Goal: Task Accomplishment & Management: Manage account settings

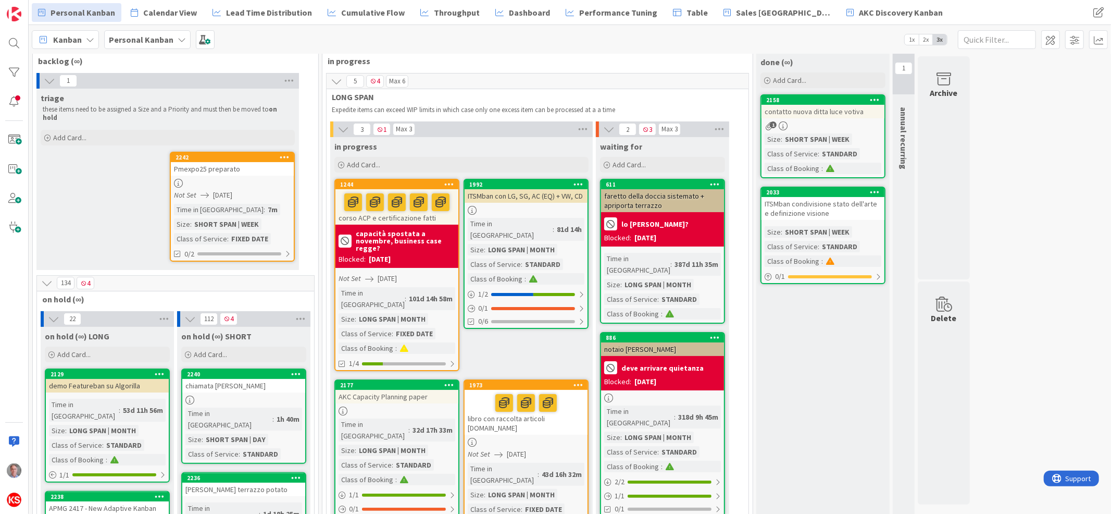
scroll to position [29, 0]
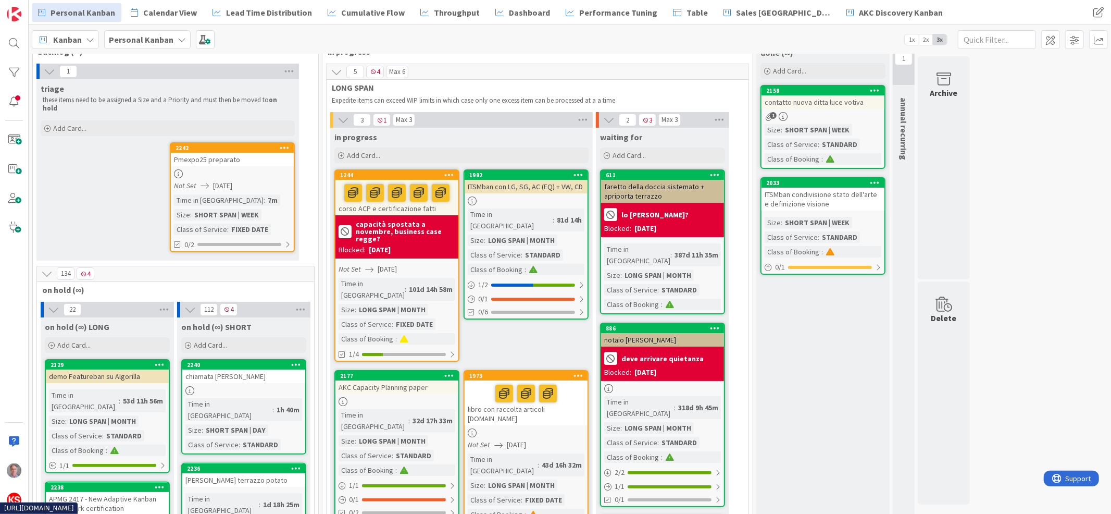
click at [575, 212] on div "Time in Column : 81d 14h Size : LONG SPAN | MONTH Class of Service : STANDARD C…" at bounding box center [526, 241] width 117 height 67
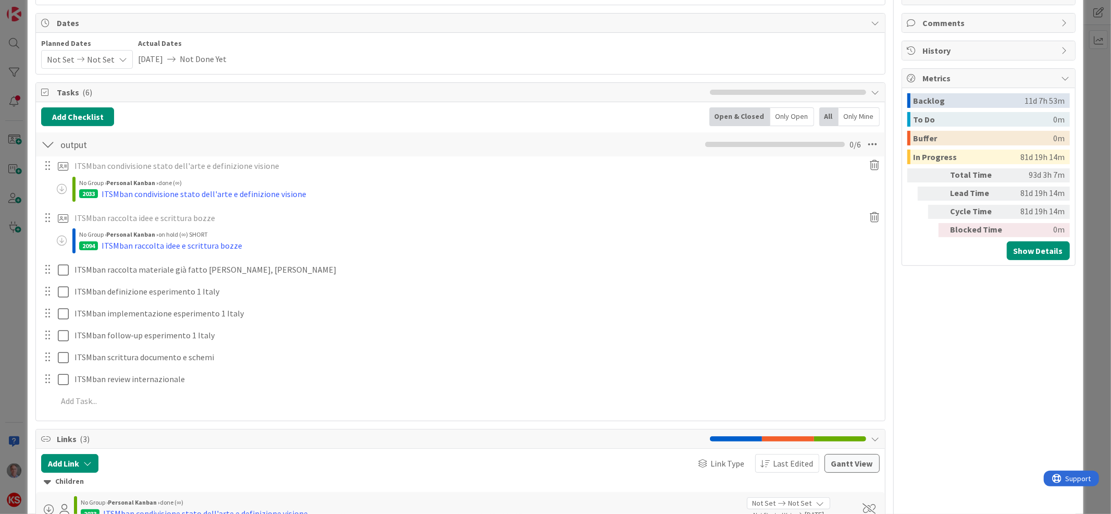
scroll to position [216, 0]
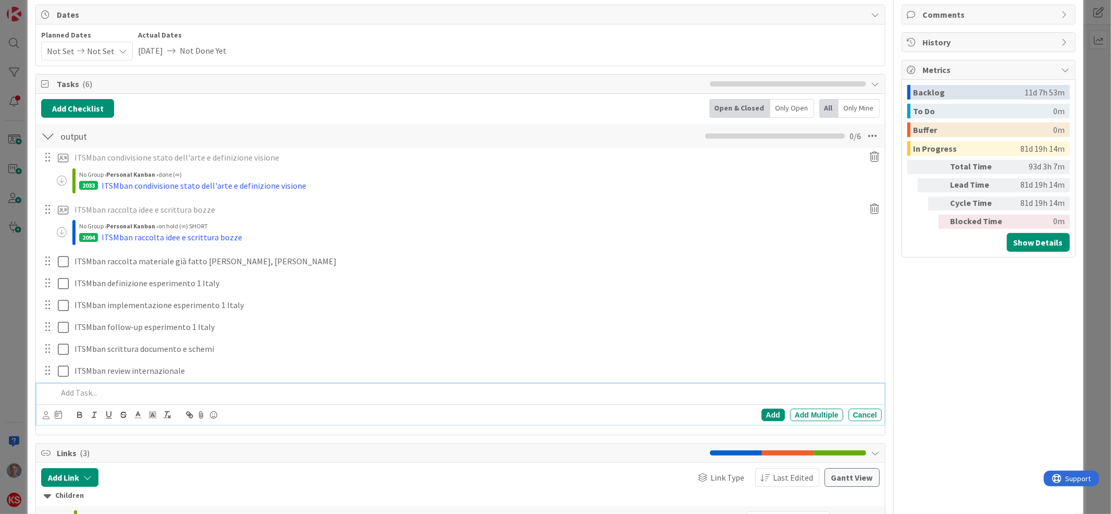
click at [92, 394] on p at bounding box center [467, 393] width 820 height 12
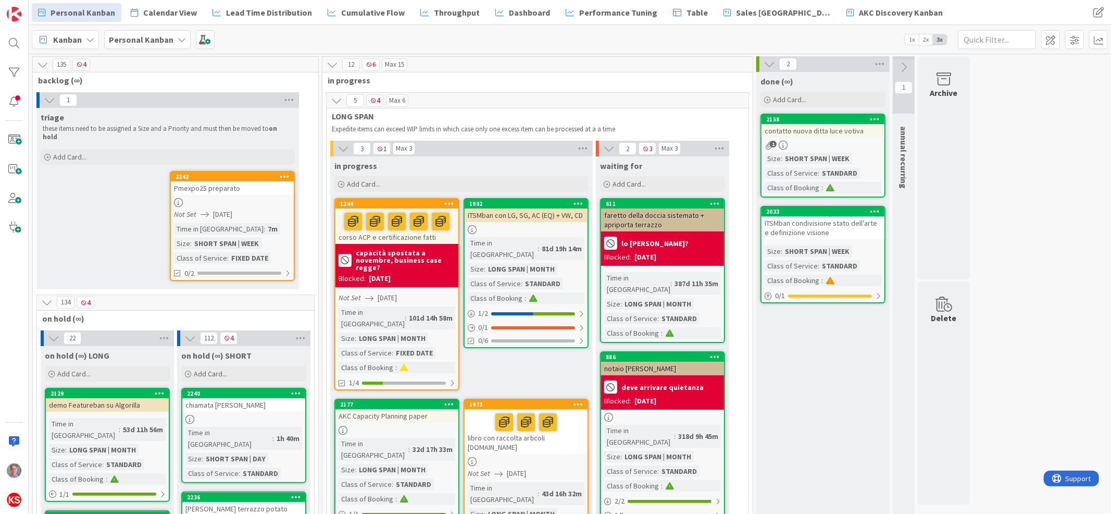
click at [244, 188] on link "2242 Pmexpo25 preparato Not Set [DATE] Time in Column : 7m Size : SHORT SPAN | …" at bounding box center [232, 226] width 125 height 110
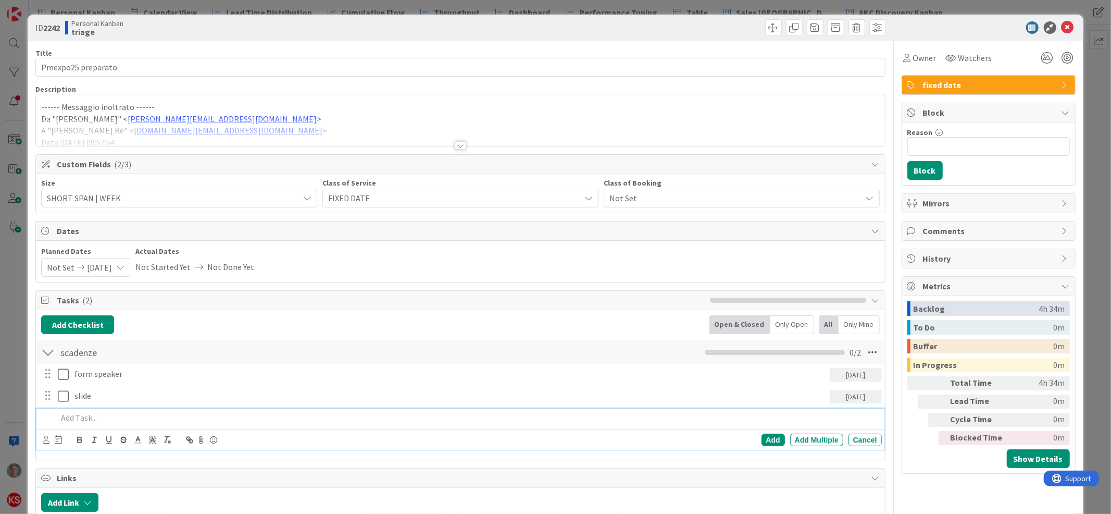
click at [90, 421] on p at bounding box center [467, 418] width 820 height 12
click at [66, 416] on p "forord di" at bounding box center [467, 418] width 820 height 12
click at [136, 407] on div "form speaker [DATE] Update Cancel slide [DATE] Update Cancel foreword di Add Ad…" at bounding box center [460, 408] width 838 height 89
click at [129, 415] on p "foreword di" at bounding box center [467, 418] width 820 height 12
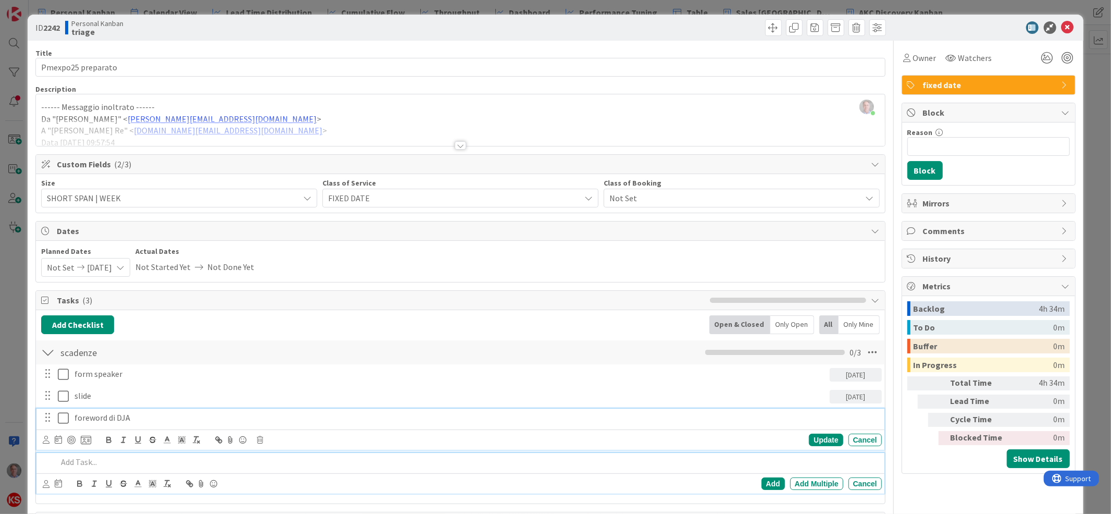
click at [139, 423] on p "foreword di DJA" at bounding box center [475, 418] width 803 height 12
click at [53, 441] on div at bounding box center [67, 439] width 48 height 13
click at [57, 441] on icon at bounding box center [58, 439] width 7 height 8
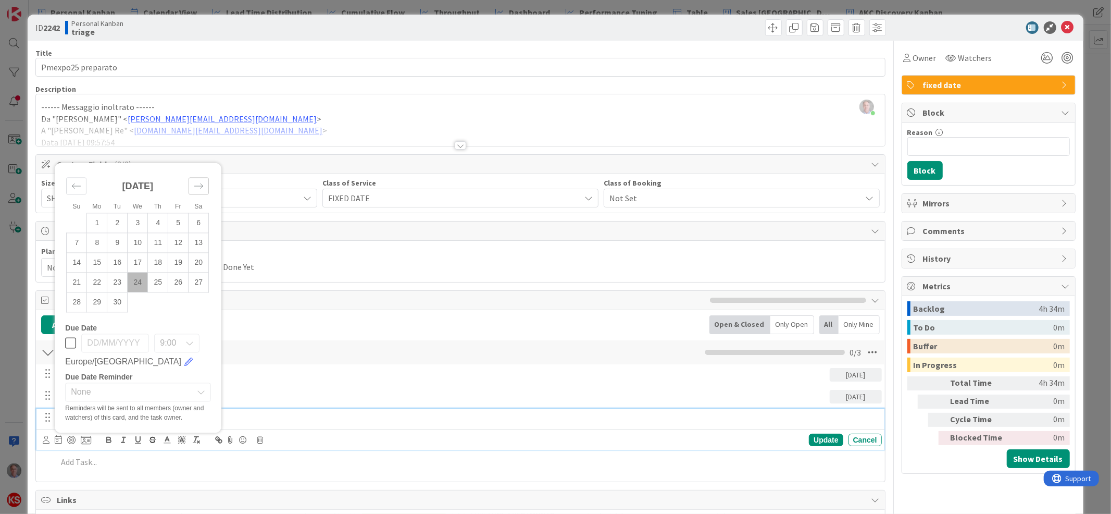
click at [201, 184] on icon "Move forward to switch to the next month." at bounding box center [199, 186] width 10 height 10
click at [178, 240] on td "10" at bounding box center [178, 243] width 20 height 20
type input "[DATE]"
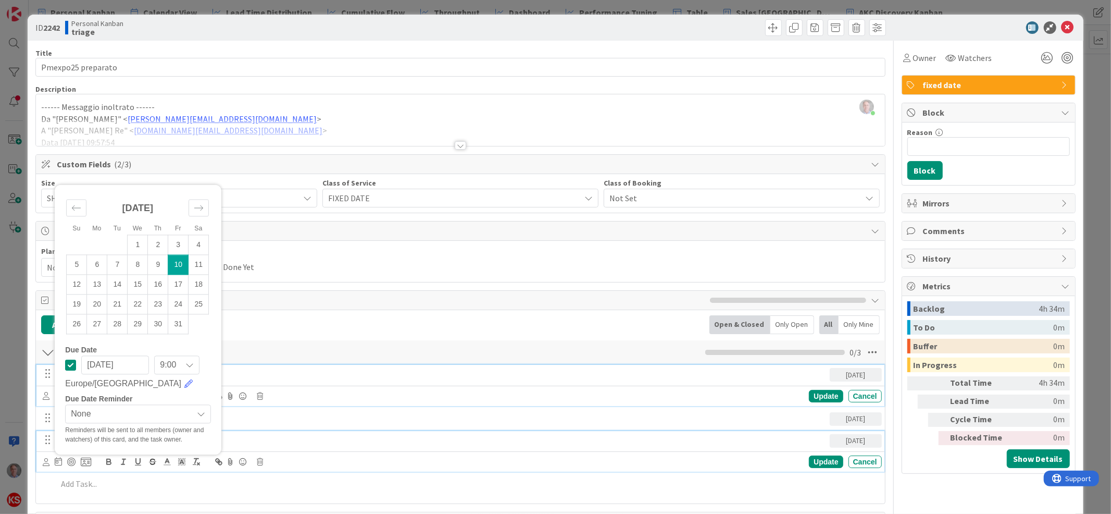
click at [274, 365] on div "form speaker" at bounding box center [450, 374] width 760 height 18
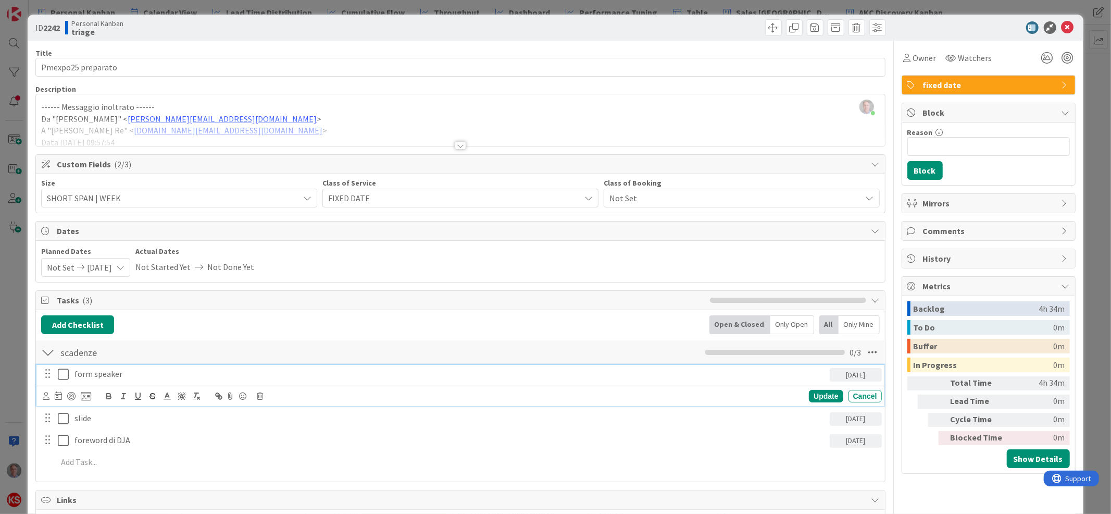
click at [306, 351] on div "scadenze Checklist Name 8 / 64 scadenze 0 / 3" at bounding box center [460, 352] width 849 height 24
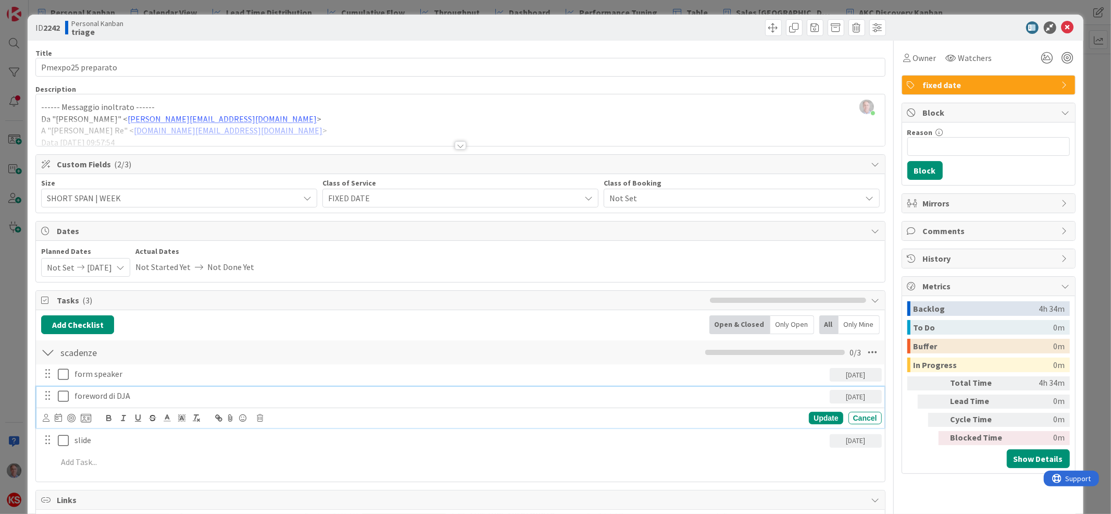
click at [104, 394] on p "foreword di DJA" at bounding box center [449, 396] width 751 height 12
click at [849, 418] on div "Cancel" at bounding box center [865, 418] width 33 height 13
click at [102, 398] on p "foreword di DJA" at bounding box center [449, 396] width 751 height 12
click at [261, 418] on icon at bounding box center [260, 417] width 6 height 7
click at [285, 464] on div "Delete" at bounding box center [286, 461] width 39 height 19
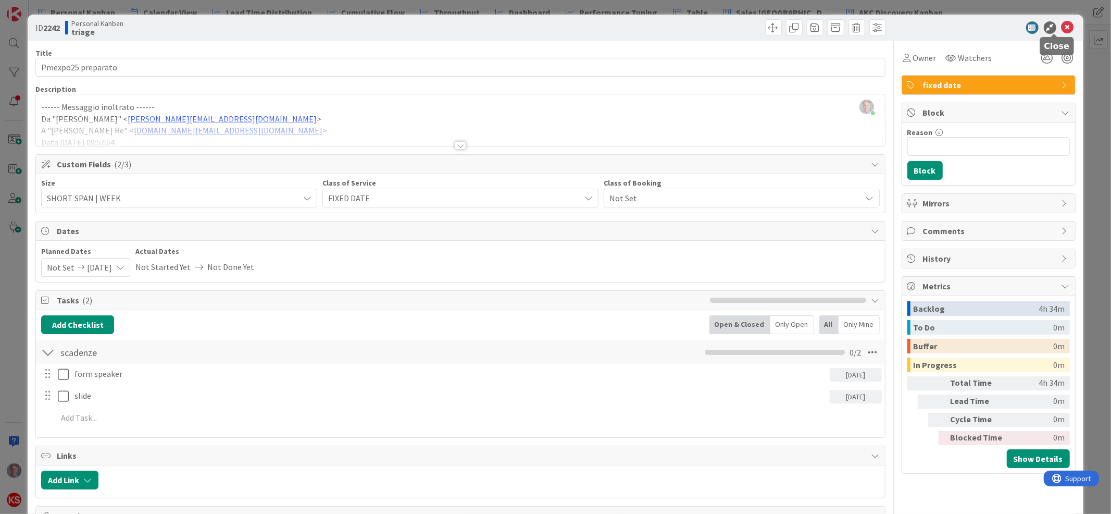
click at [1062, 26] on icon at bounding box center [1068, 27] width 13 height 13
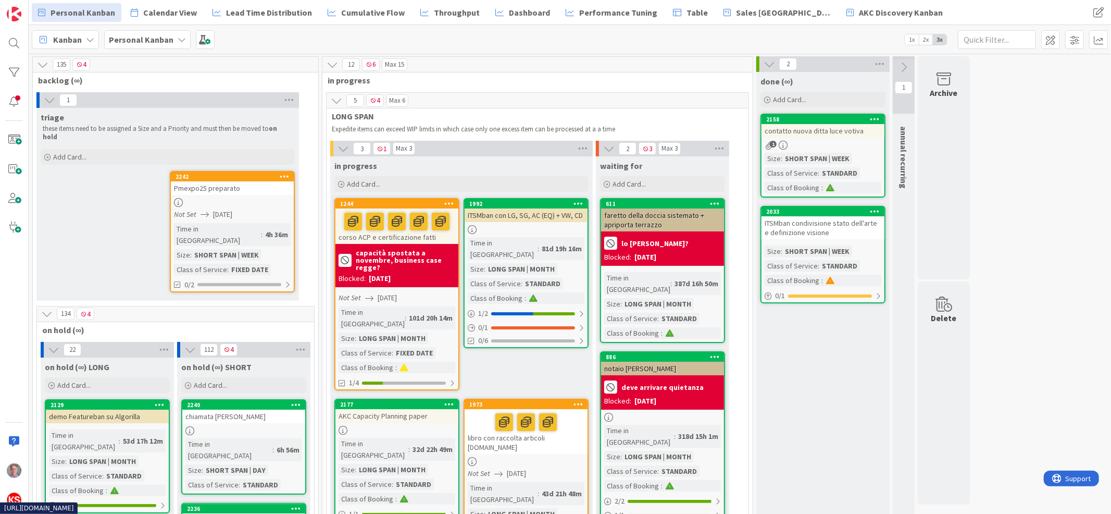
click at [580, 411] on div at bounding box center [526, 422] width 117 height 22
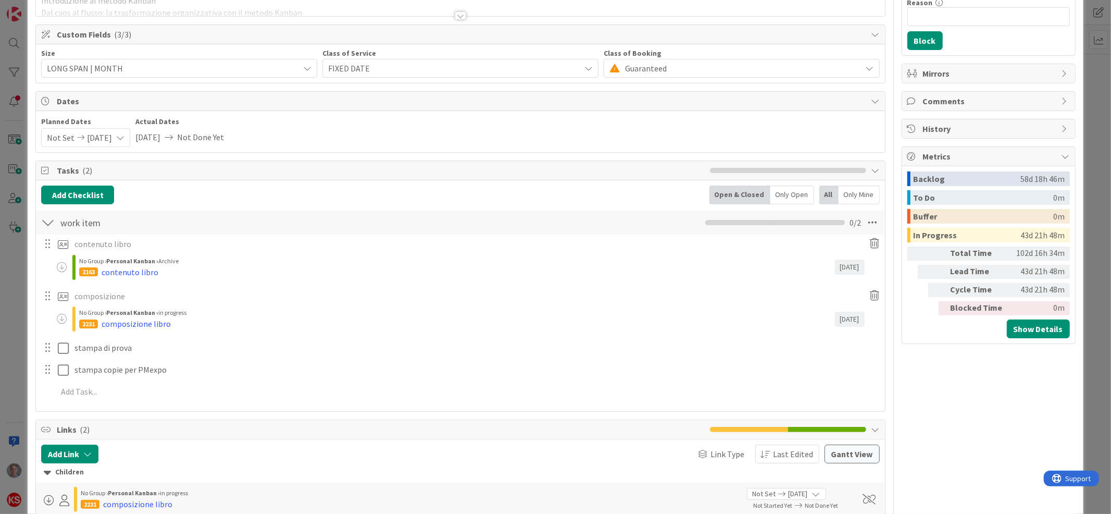
scroll to position [132, 0]
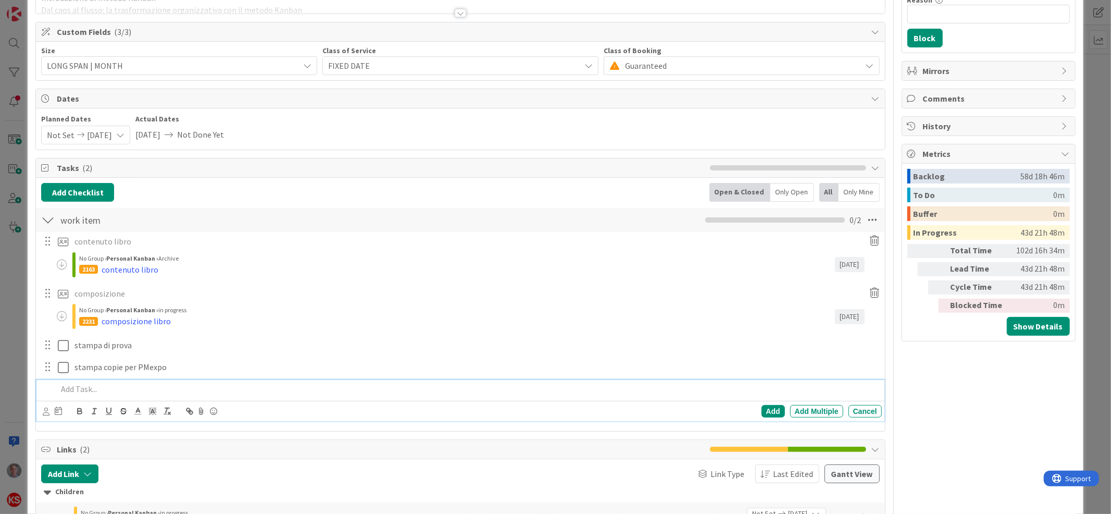
click at [96, 385] on p at bounding box center [467, 389] width 820 height 12
click at [57, 409] on icon at bounding box center [58, 410] width 7 height 8
click at [196, 441] on icon "Move forward to switch to the next month." at bounding box center [199, 442] width 10 height 10
click at [182, 492] on td "10" at bounding box center [178, 498] width 20 height 20
type input "[DATE]"
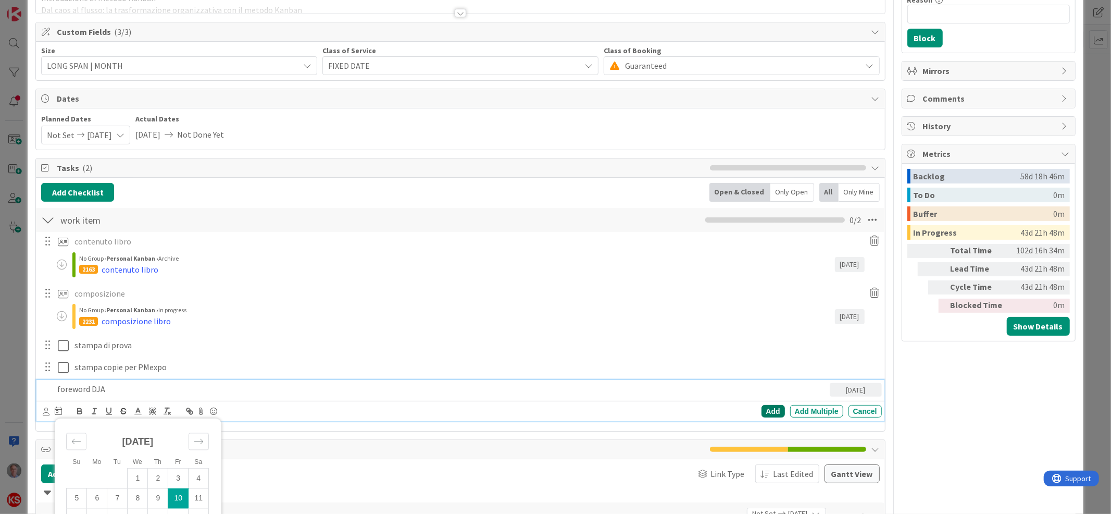
click at [763, 411] on div "Add" at bounding box center [773, 411] width 23 height 13
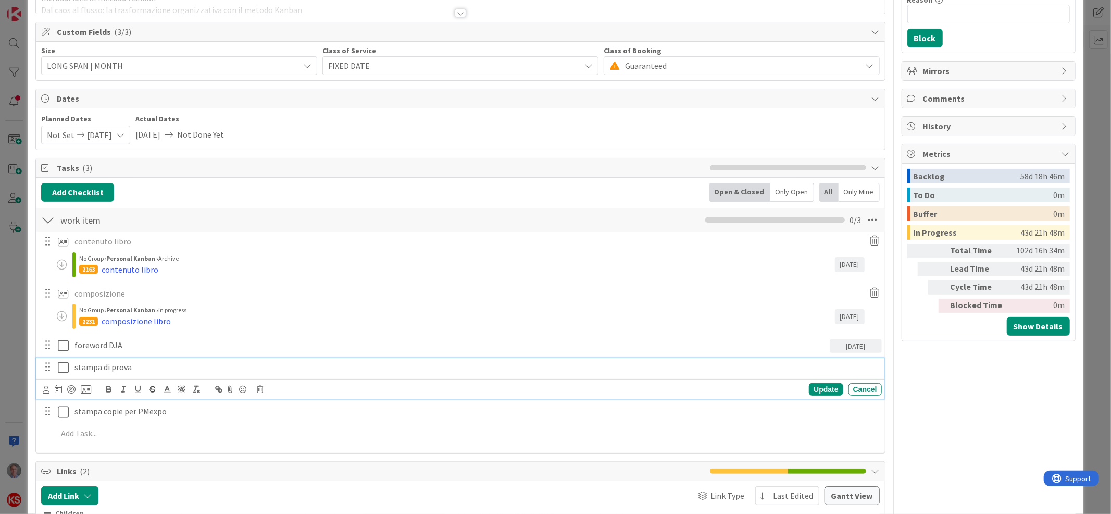
click at [82, 364] on p "stampa di prova" at bounding box center [475, 367] width 803 height 12
click at [58, 389] on icon at bounding box center [58, 388] width 7 height 8
click at [200, 418] on icon "Move forward to switch to the next month." at bounding box center [199, 420] width 10 height 10
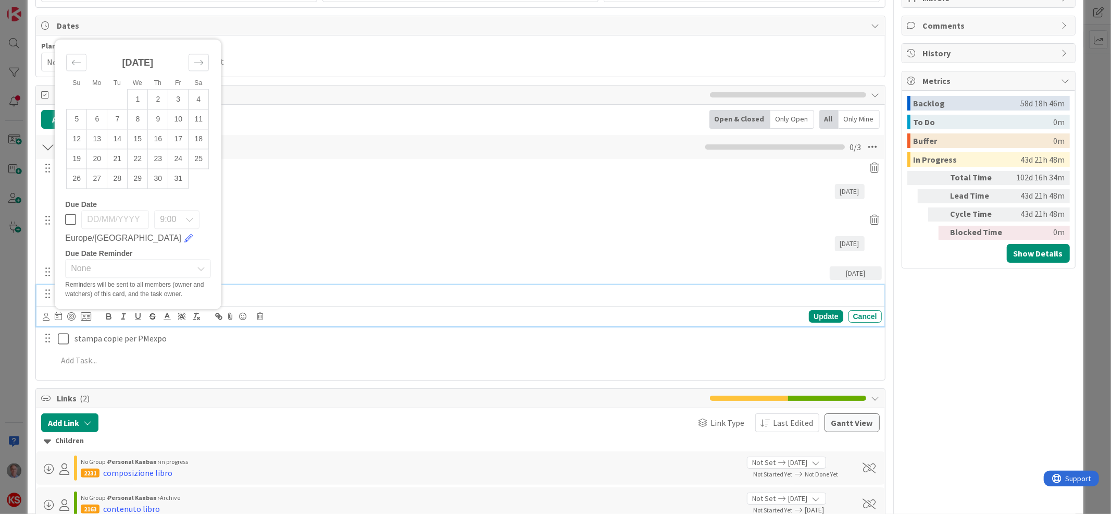
scroll to position [235, 0]
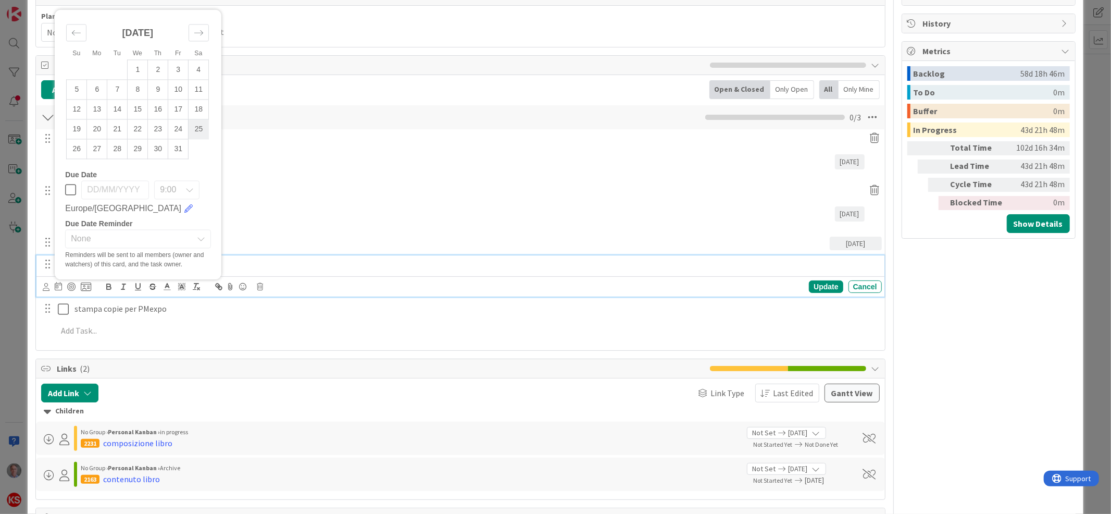
click at [202, 133] on td "25" at bounding box center [199, 129] width 20 height 20
type input "[DATE]"
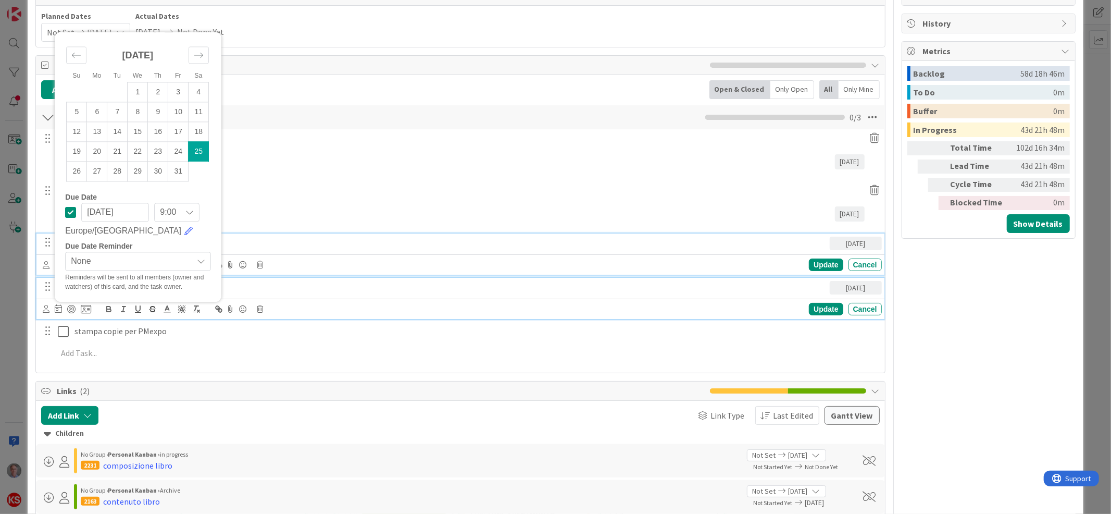
click at [332, 236] on div "foreword DJA" at bounding box center [450, 242] width 760 height 18
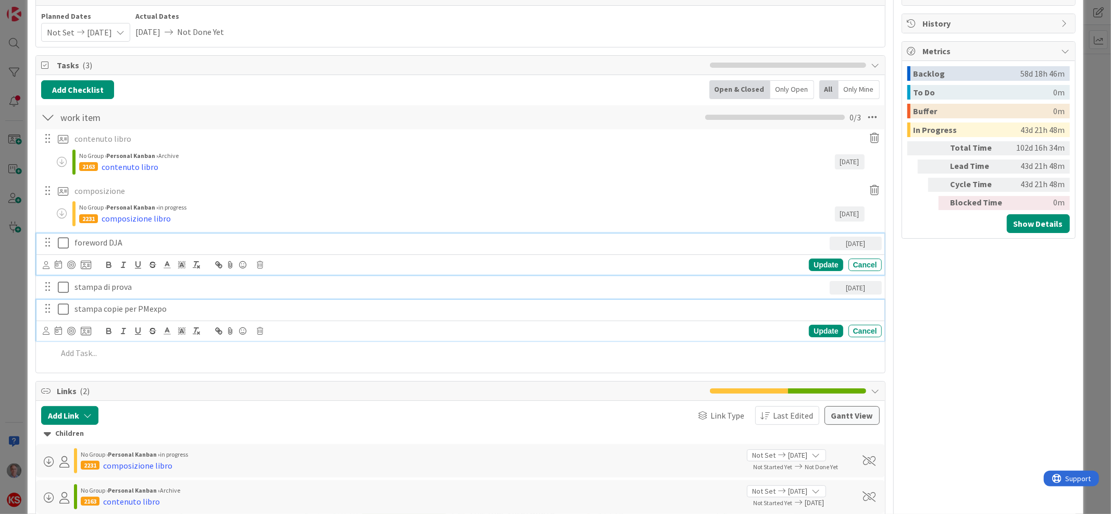
click at [148, 307] on p "stampa copie per PMexpo" at bounding box center [475, 309] width 803 height 12
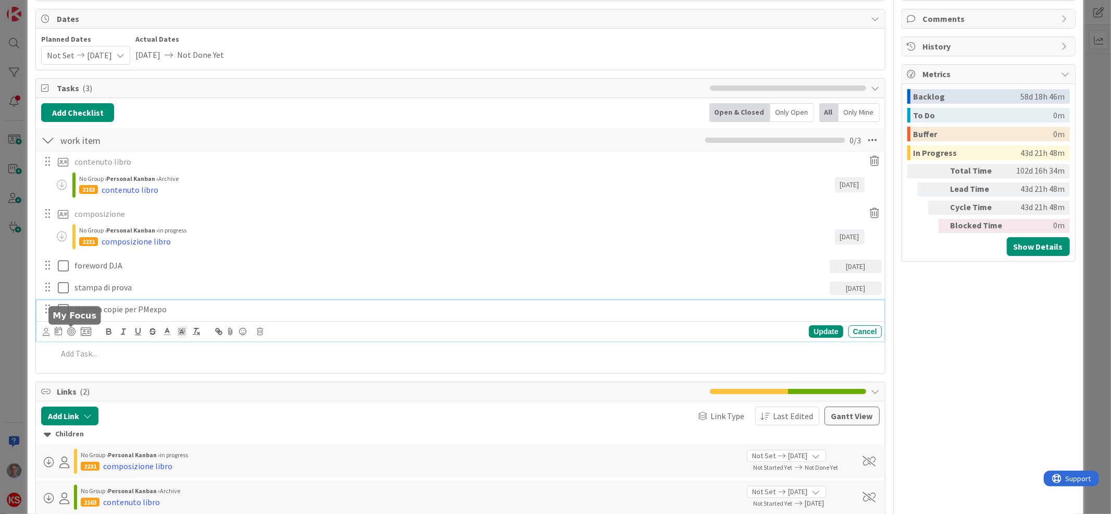
click at [59, 329] on icon at bounding box center [58, 331] width 7 height 8
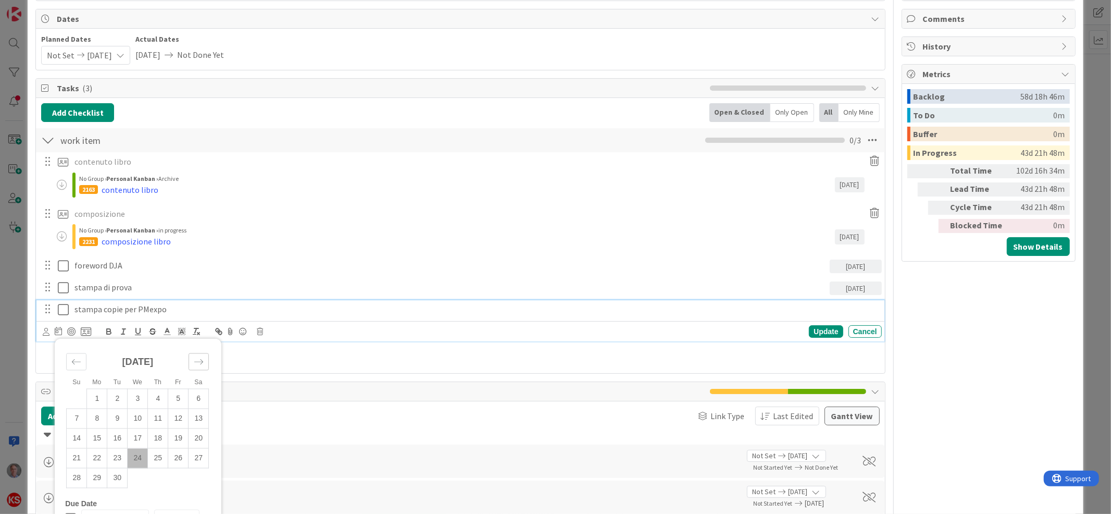
click at [201, 366] on icon "Move forward to switch to the next month." at bounding box center [199, 362] width 10 height 10
click at [158, 434] on td "13" at bounding box center [158, 438] width 20 height 20
click at [102, 431] on td "10" at bounding box center [97, 438] width 20 height 20
type input "[DATE]"
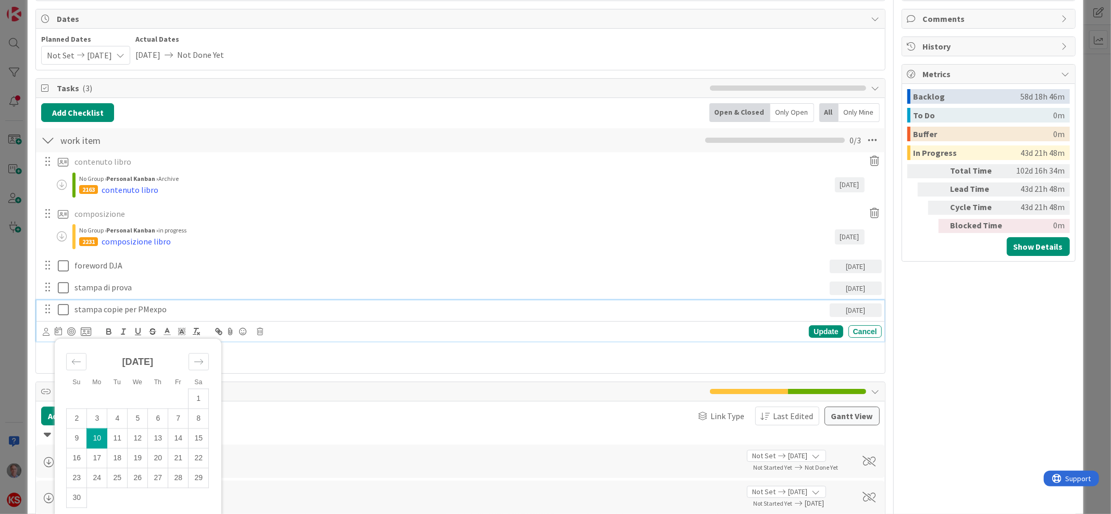
click at [303, 310] on p "stampa copie per PMexpo" at bounding box center [449, 309] width 751 height 12
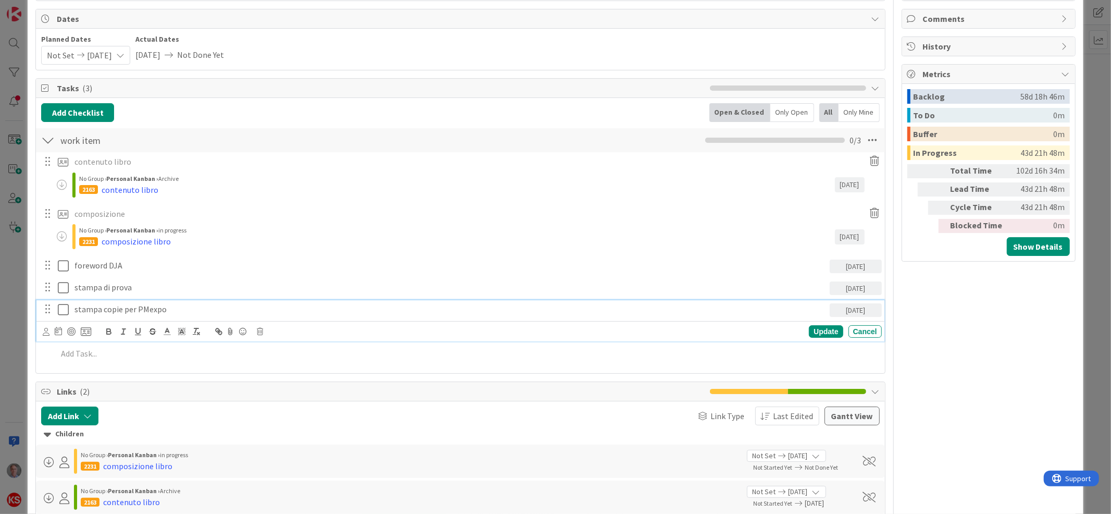
click at [378, 239] on div "2231 composizione libro" at bounding box center [456, 241] width 755 height 13
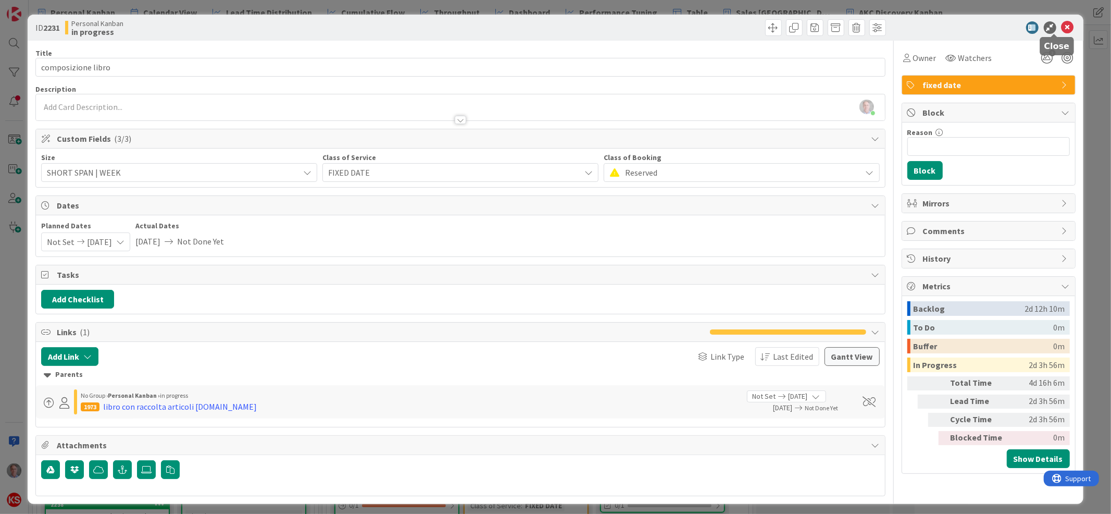
click at [1062, 24] on icon at bounding box center [1068, 27] width 13 height 13
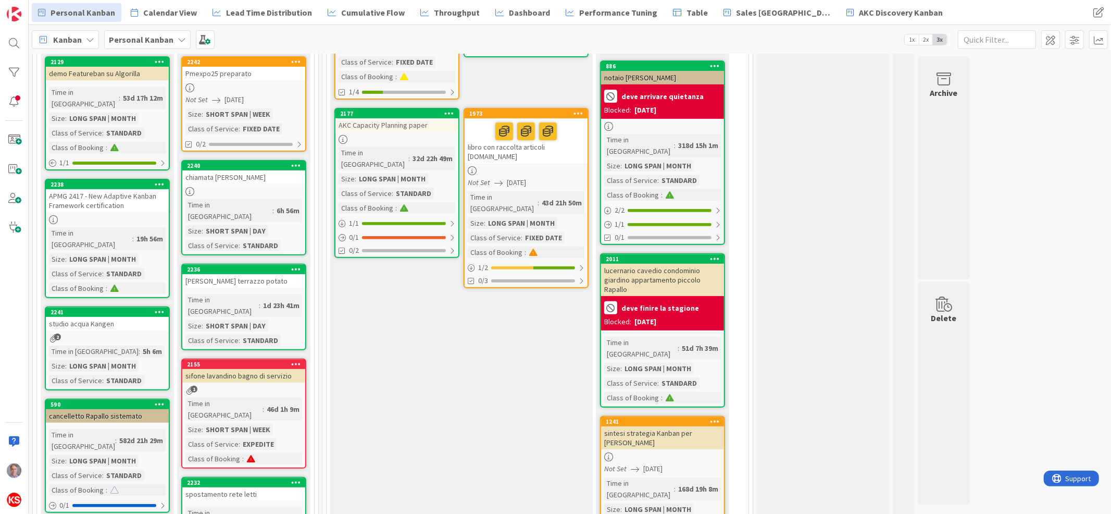
scroll to position [267, 0]
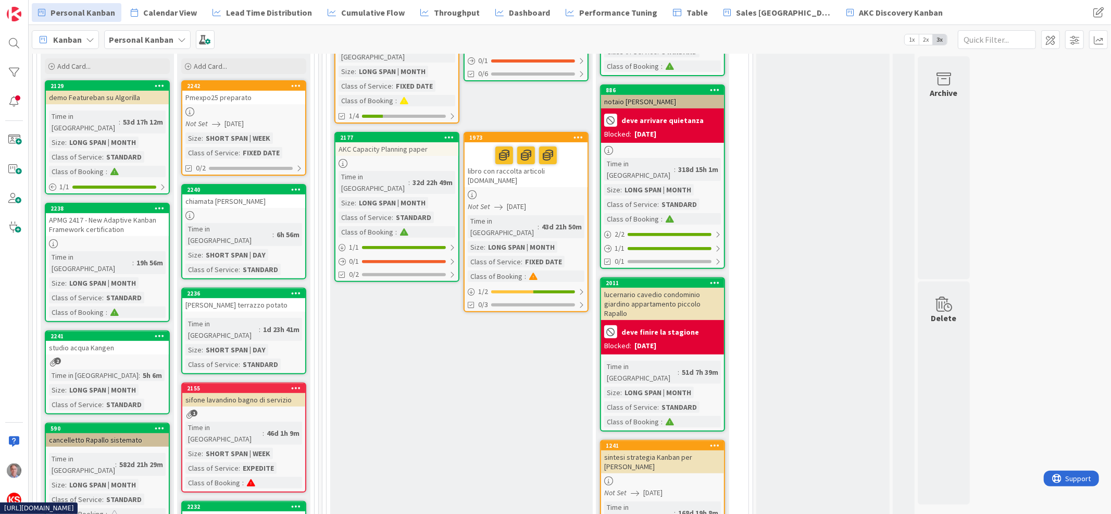
click at [271, 117] on link "2242 Pmexpo25 preparato Not Set [DATE] Size : SHORT SPAN | WEEK Class of Servic…" at bounding box center [243, 127] width 125 height 95
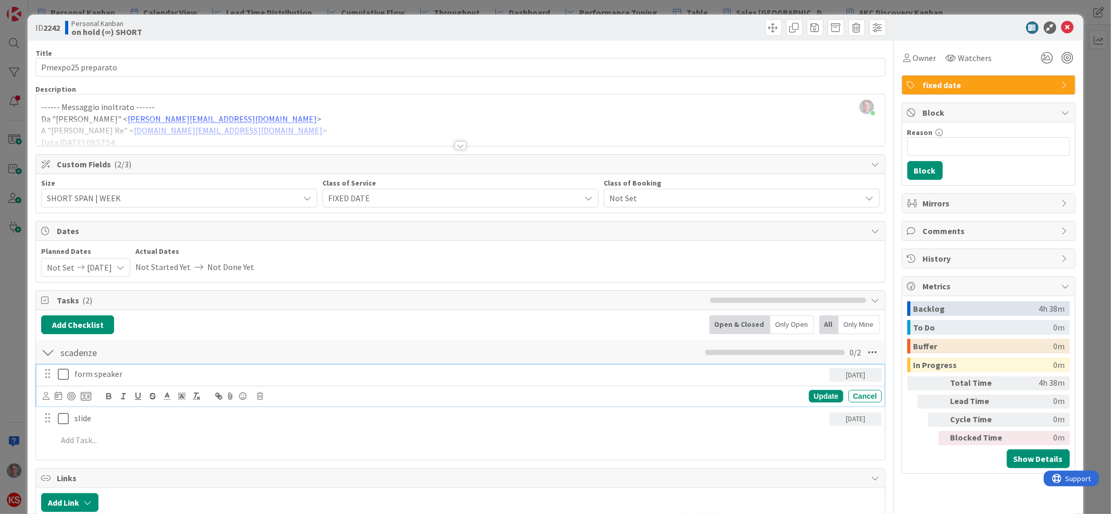
click at [118, 372] on p "form speaker" at bounding box center [449, 374] width 751 height 12
click at [849, 369] on div "[DATE]" at bounding box center [856, 375] width 52 height 14
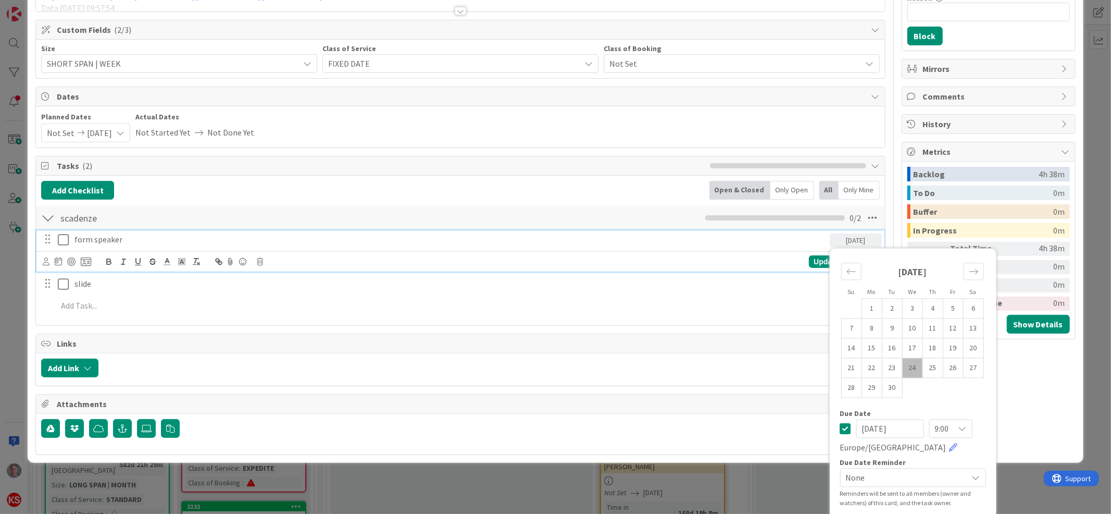
scroll to position [139, 0]
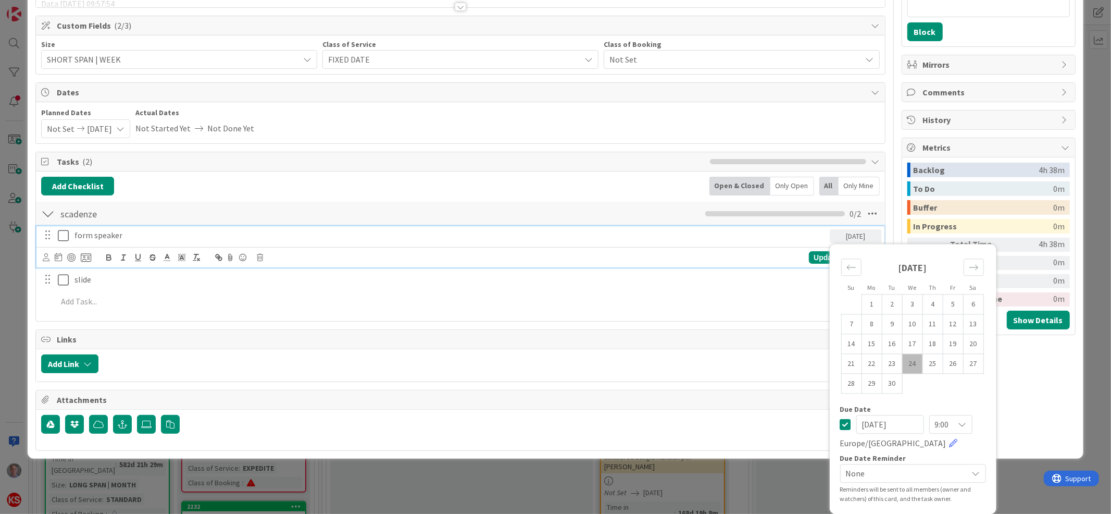
click at [954, 470] on div "None" at bounding box center [913, 473] width 146 height 19
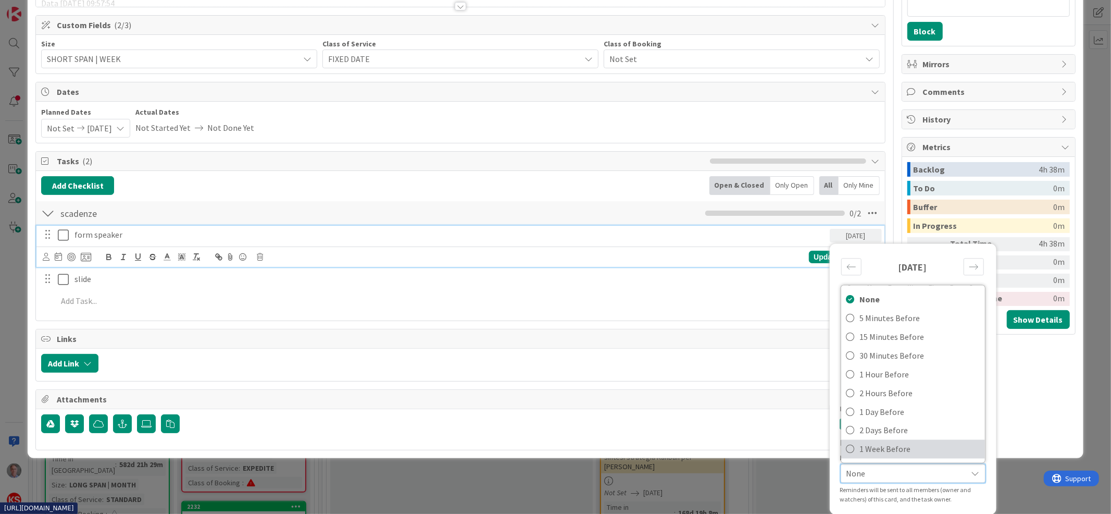
click at [903, 445] on span "1 Week Before" at bounding box center [920, 449] width 120 height 16
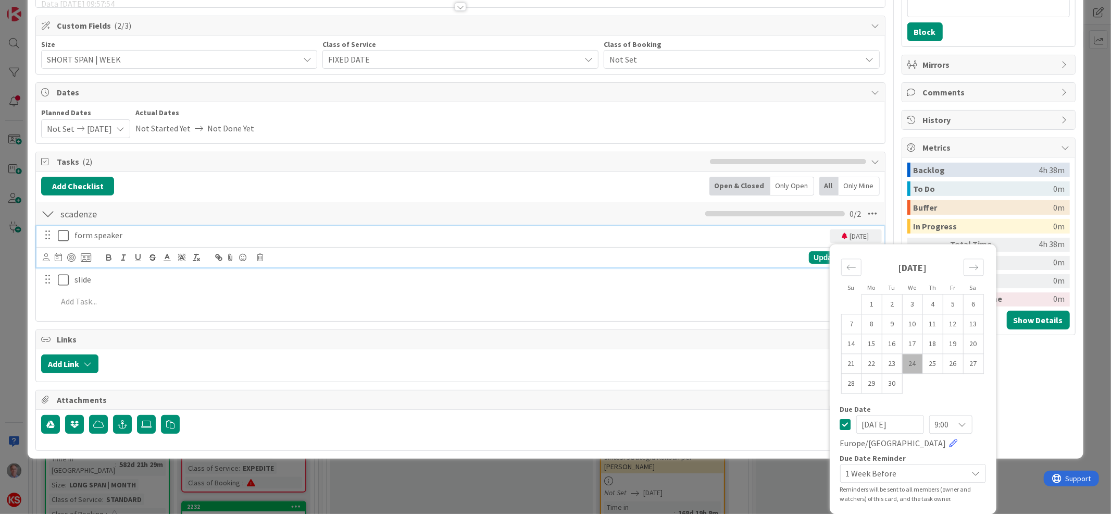
click at [752, 239] on p "form speaker" at bounding box center [449, 235] width 751 height 12
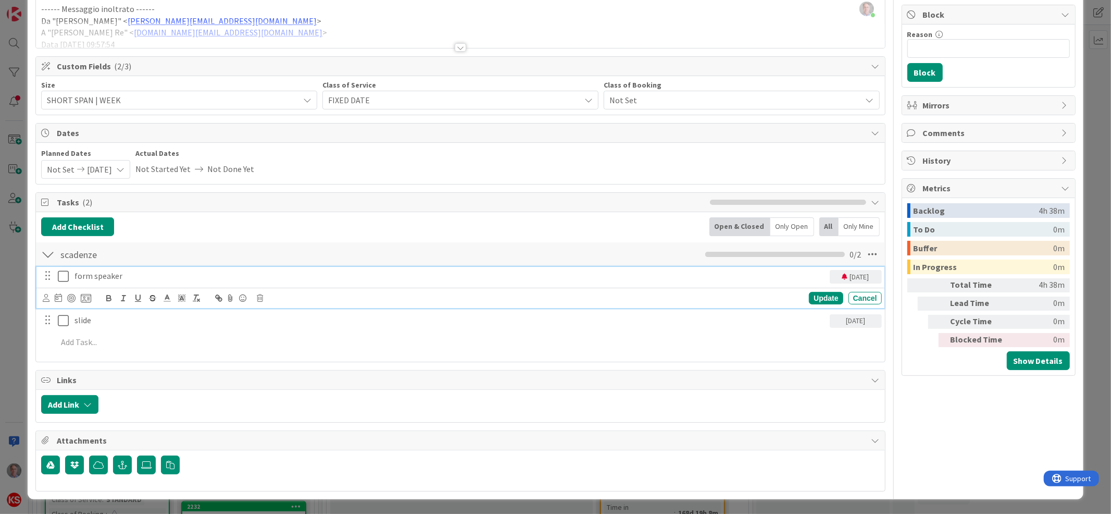
scroll to position [99, 0]
click at [633, 226] on div "Add Checklist Open & Closed Only Open All Only Mine" at bounding box center [460, 226] width 838 height 19
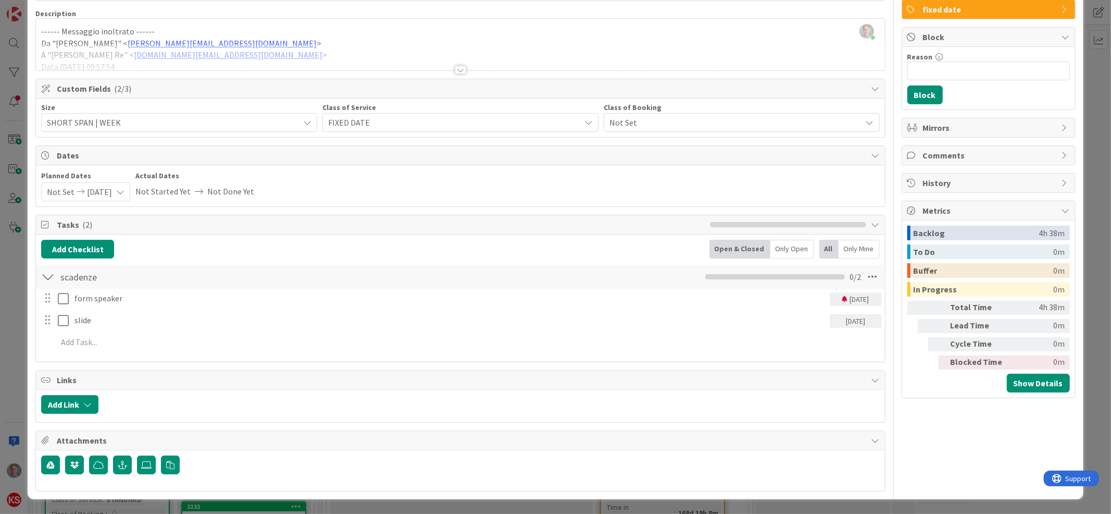
scroll to position [0, 0]
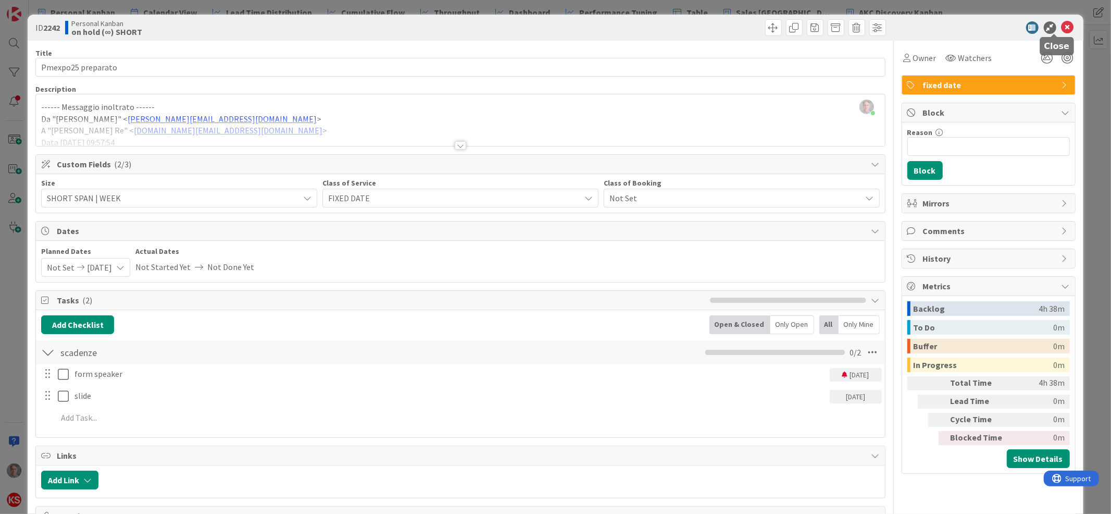
click at [1062, 30] on icon at bounding box center [1068, 27] width 13 height 13
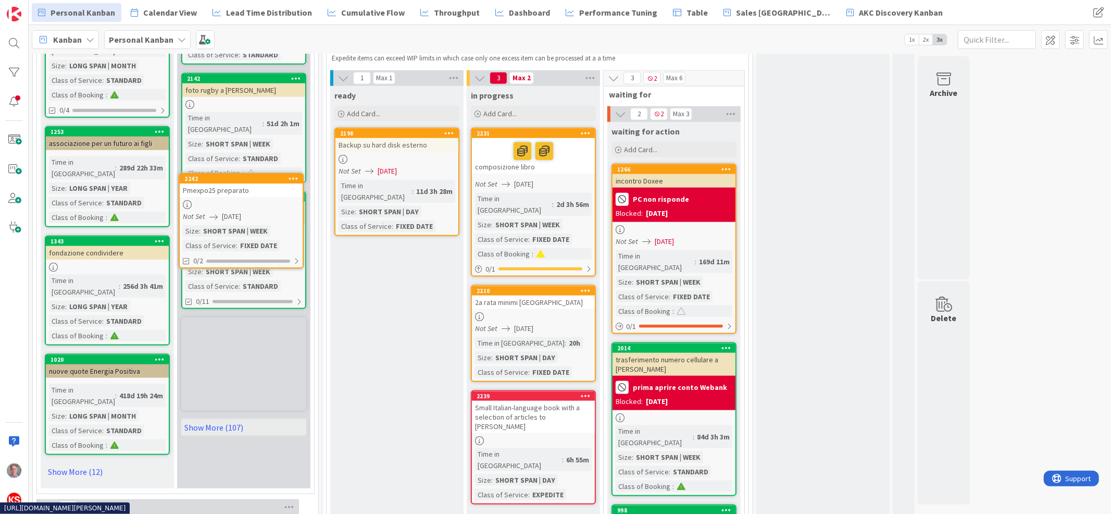
scroll to position [1032, 0]
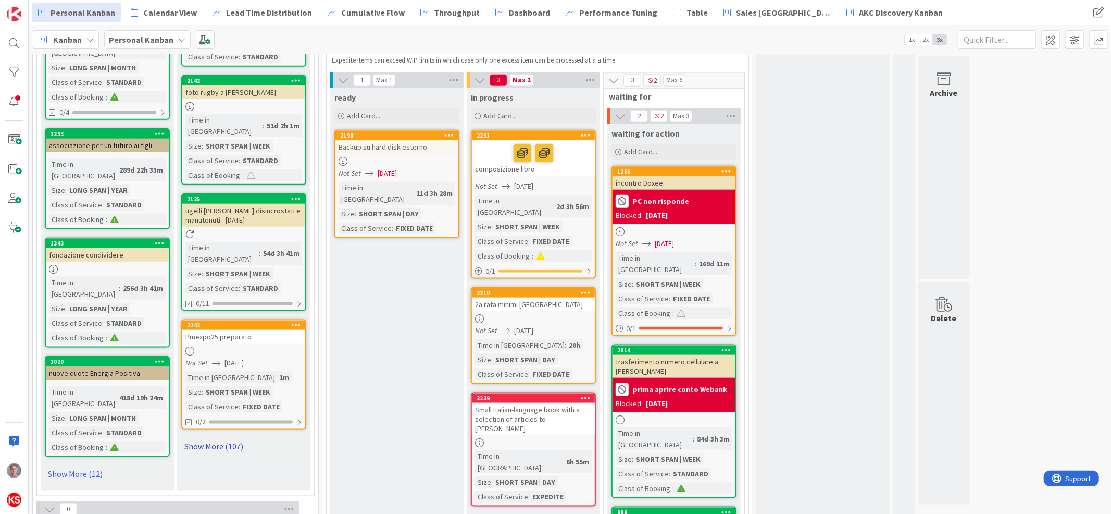
click at [222, 438] on link "Show More (107)" at bounding box center [243, 446] width 125 height 17
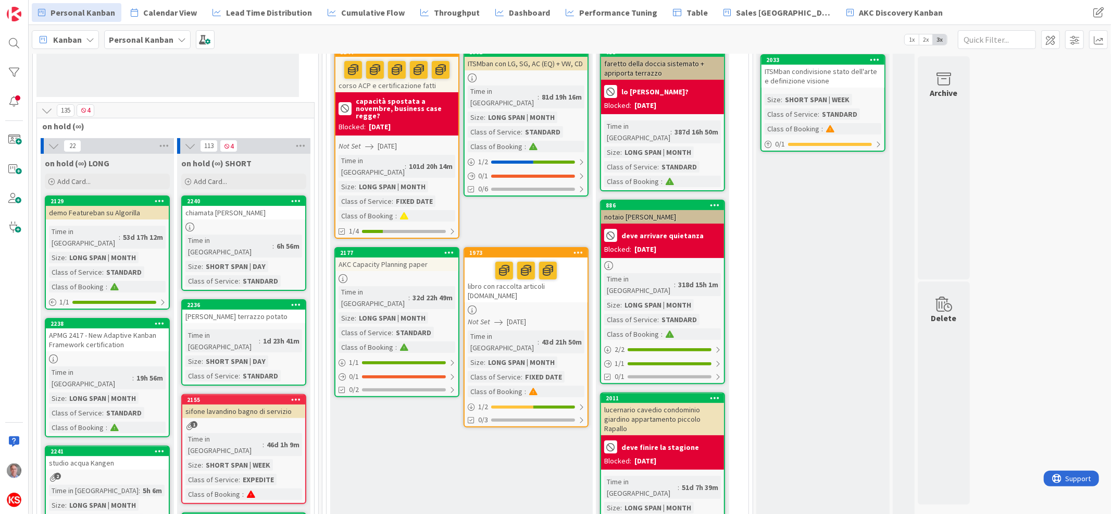
scroll to position [101, 0]
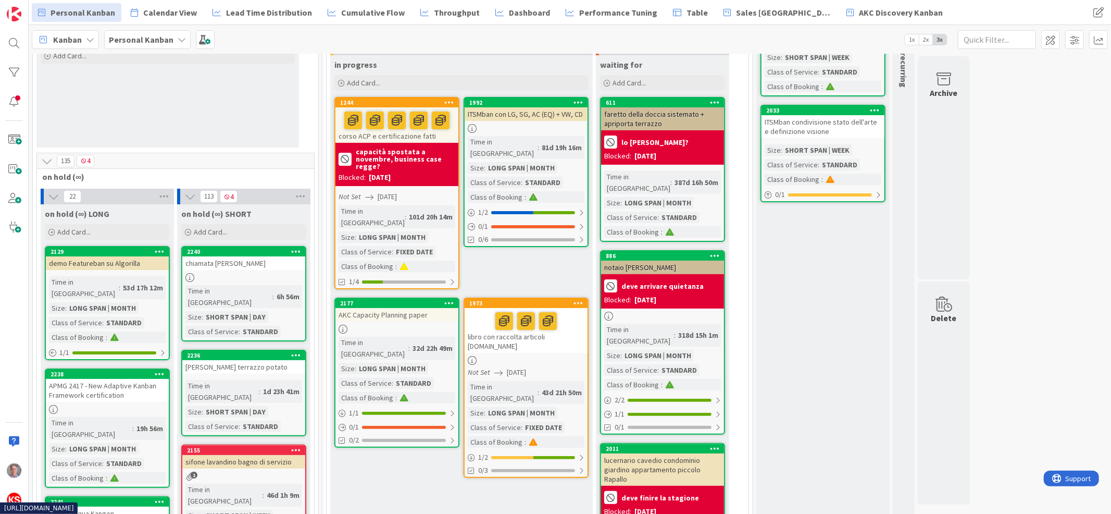
click at [542, 117] on div "ITSMban con LG, SG, AC (EQ) + VW, CD" at bounding box center [526, 114] width 123 height 14
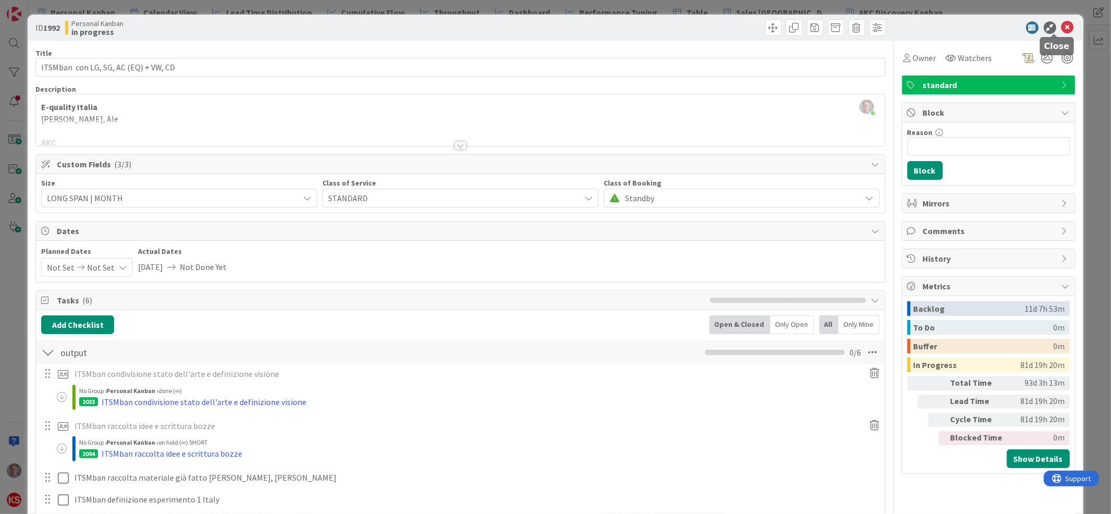
click at [1062, 25] on icon at bounding box center [1068, 27] width 13 height 13
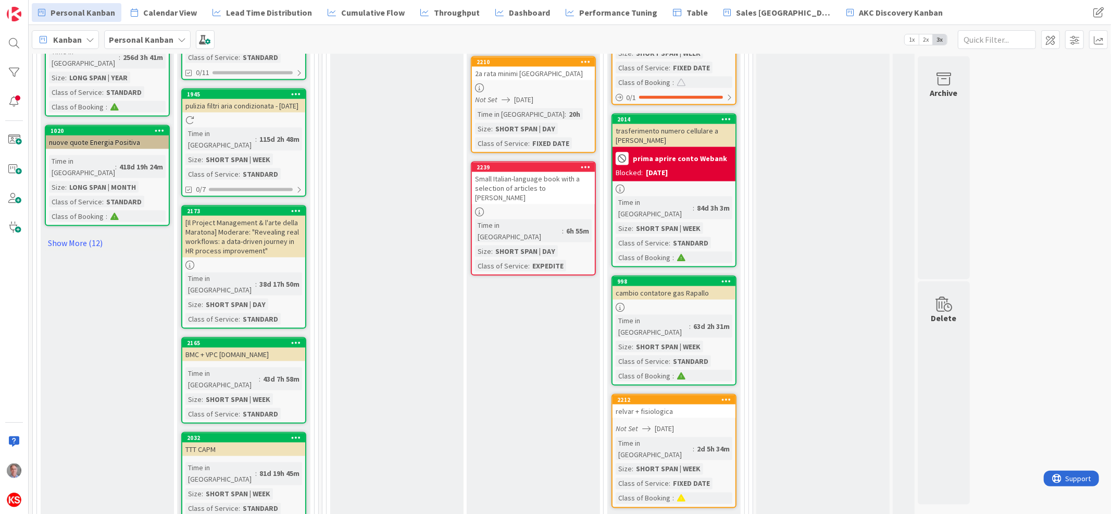
scroll to position [1346, 0]
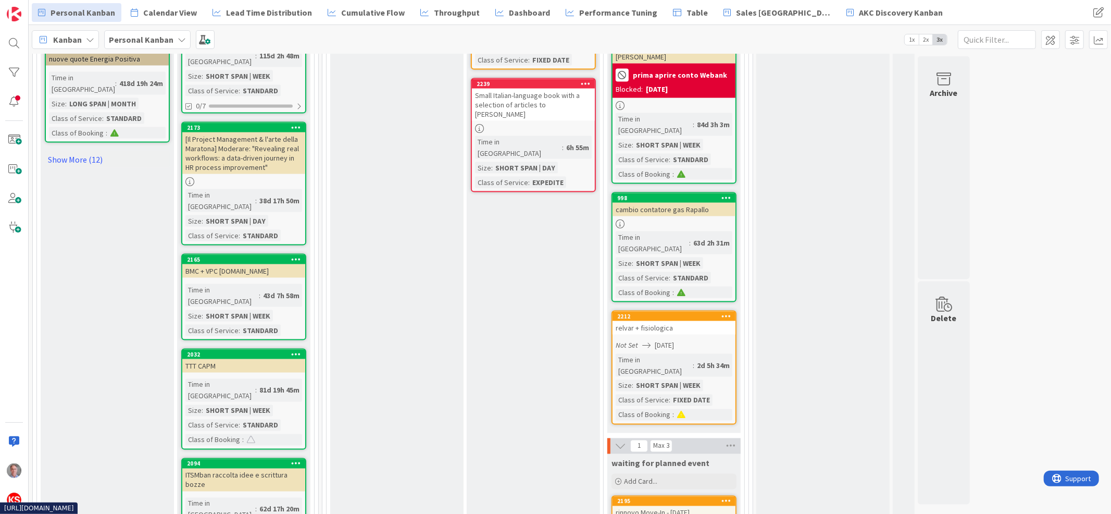
click at [290, 468] on div "ITSMban raccolta idee e scrittura bozze" at bounding box center [243, 479] width 123 height 23
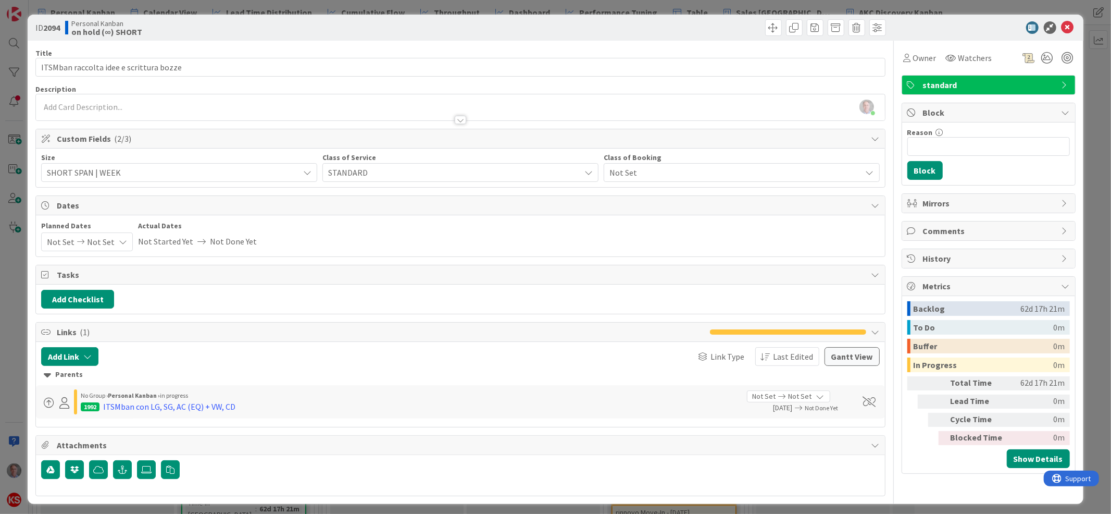
click at [351, 103] on div "[PERSON_NAME] just joined" at bounding box center [460, 107] width 849 height 26
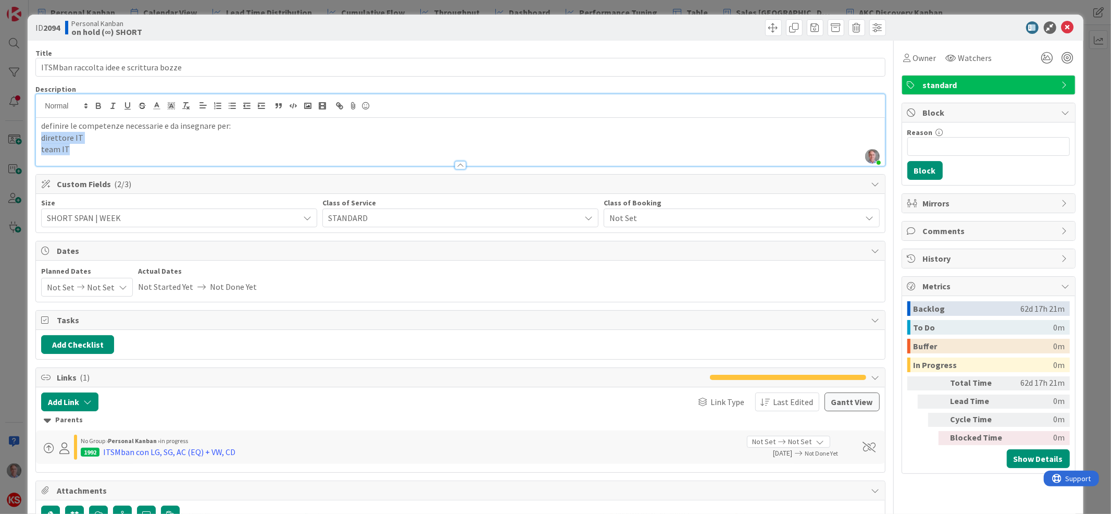
drag, startPoint x: 74, startPoint y: 147, endPoint x: 41, endPoint y: 139, distance: 33.9
click at [41, 139] on div "definire le competenze necessarie e da insegnare per: direttore IT team IT" at bounding box center [460, 142] width 849 height 48
click at [230, 108] on icon "button" at bounding box center [232, 105] width 9 height 9
click at [1062, 24] on icon at bounding box center [1068, 27] width 13 height 13
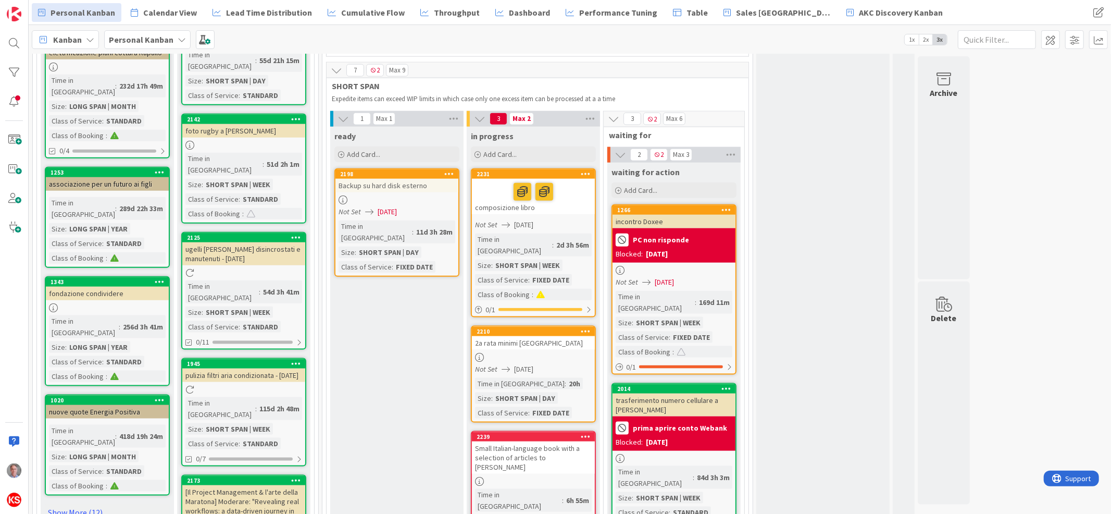
scroll to position [1011, 0]
